Goal: Use online tool/utility: Utilize a website feature to perform a specific function

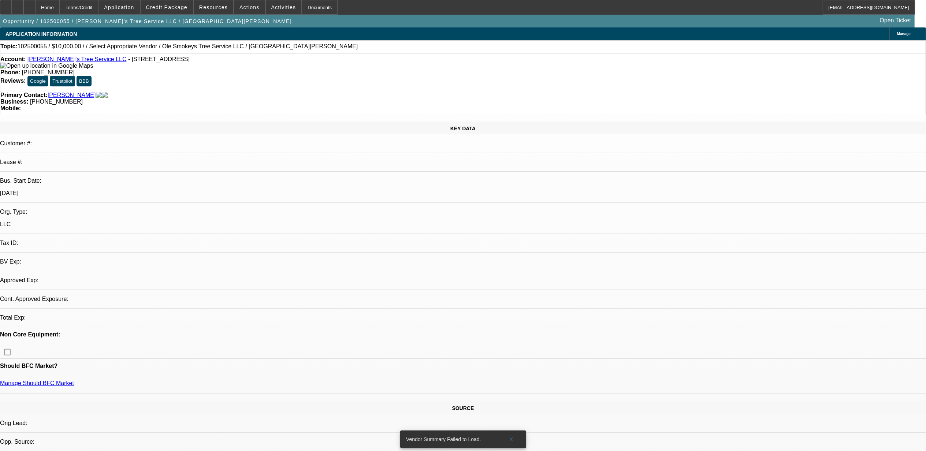
select select "0"
select select "2"
select select "0.1"
select select "1"
select select "2"
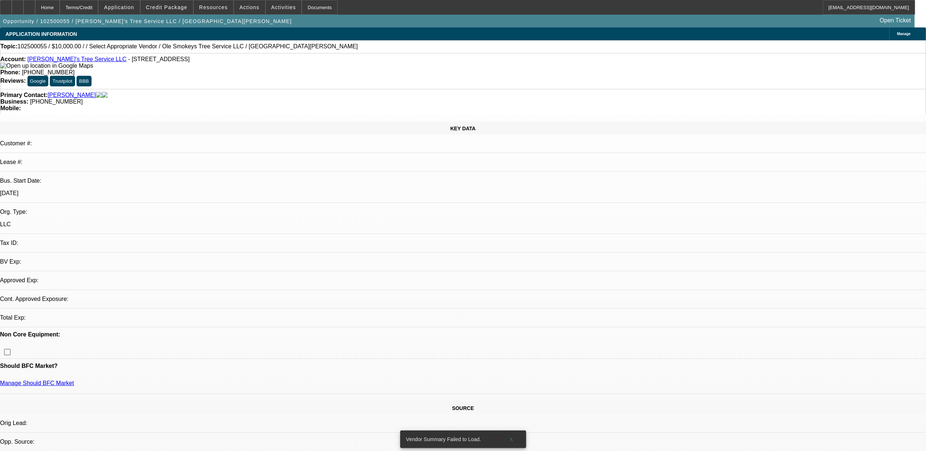
select select "4"
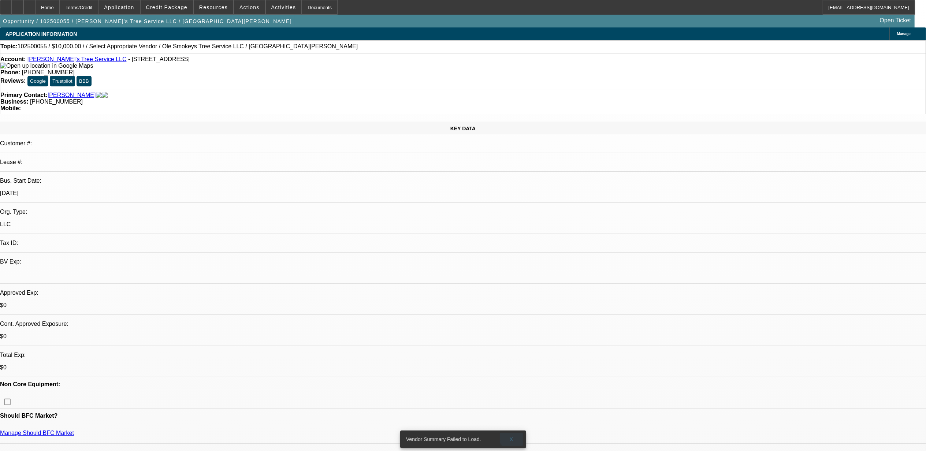
click at [513, 430] on span at bounding box center [511, 439] width 23 height 18
click at [71, 62] on link "[PERSON_NAME]'s Tree Service LLC" at bounding box center [76, 59] width 99 height 6
